Goal: Find specific page/section: Find specific page/section

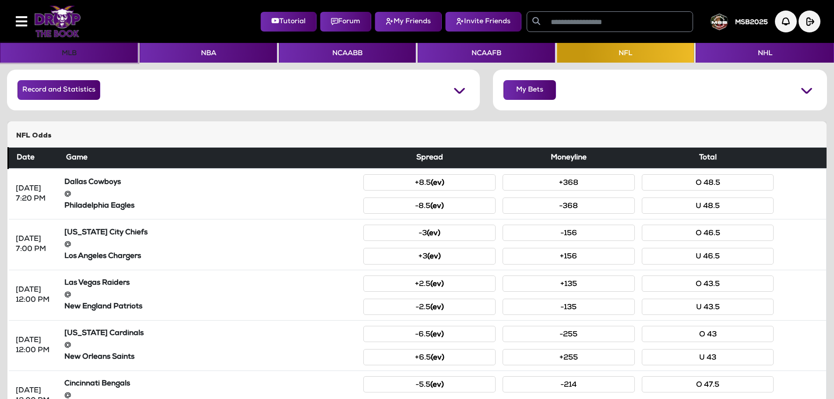
click at [56, 58] on button "MLB" at bounding box center [69, 53] width 138 height 20
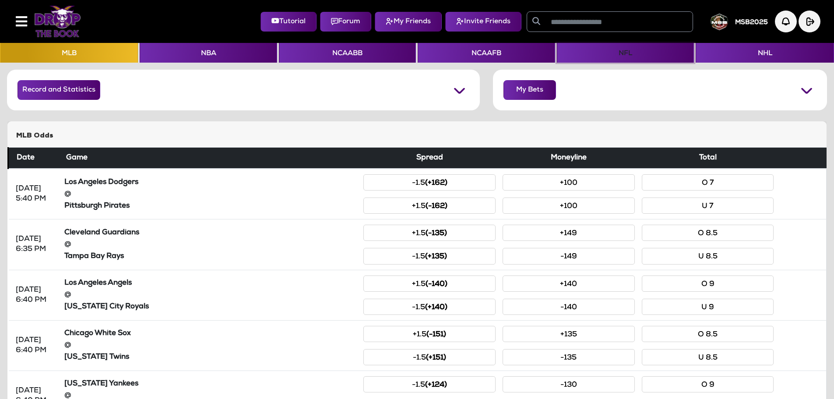
click at [626, 51] on button "NFL" at bounding box center [625, 53] width 137 height 20
